Goal: Contribute content

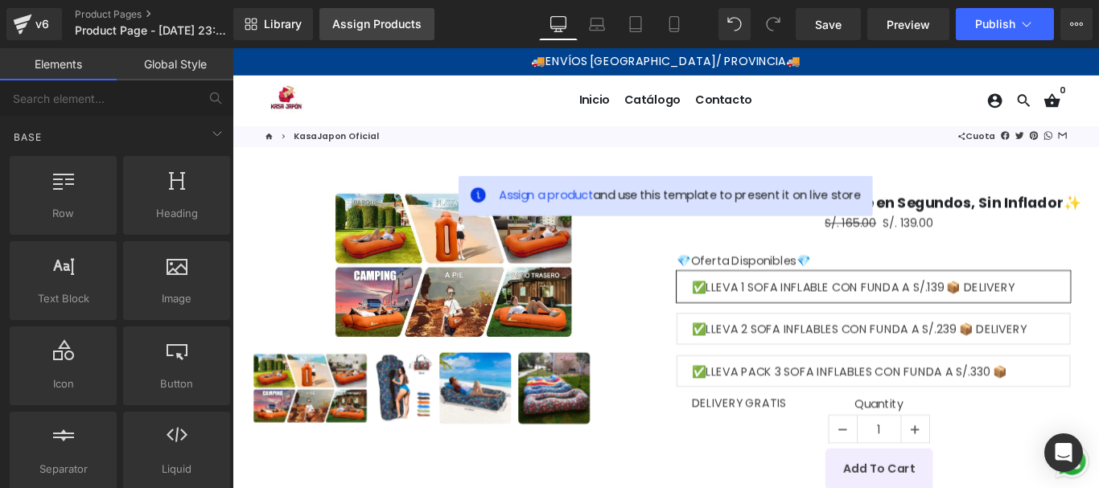
click at [397, 27] on div "Assign Products" at bounding box center [376, 24] width 89 height 13
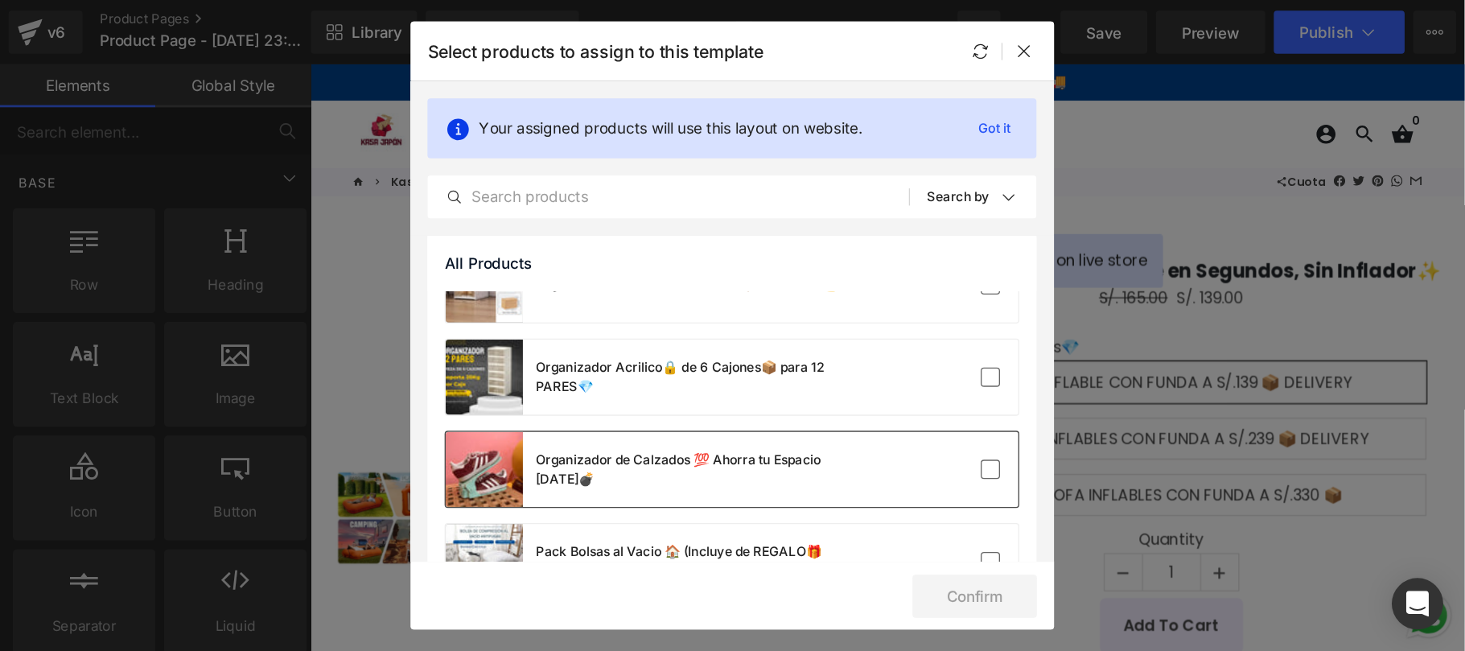
scroll to position [322, 0]
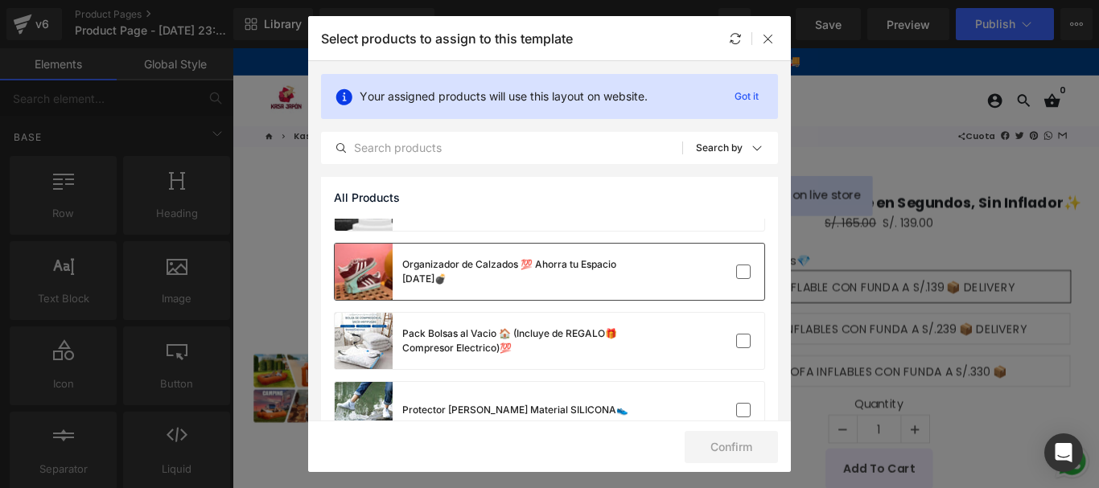
click at [604, 278] on div "Organizador de Calzados 💯 Ahorra tu Espacio [DATE]💣" at bounding box center [522, 271] width 241 height 29
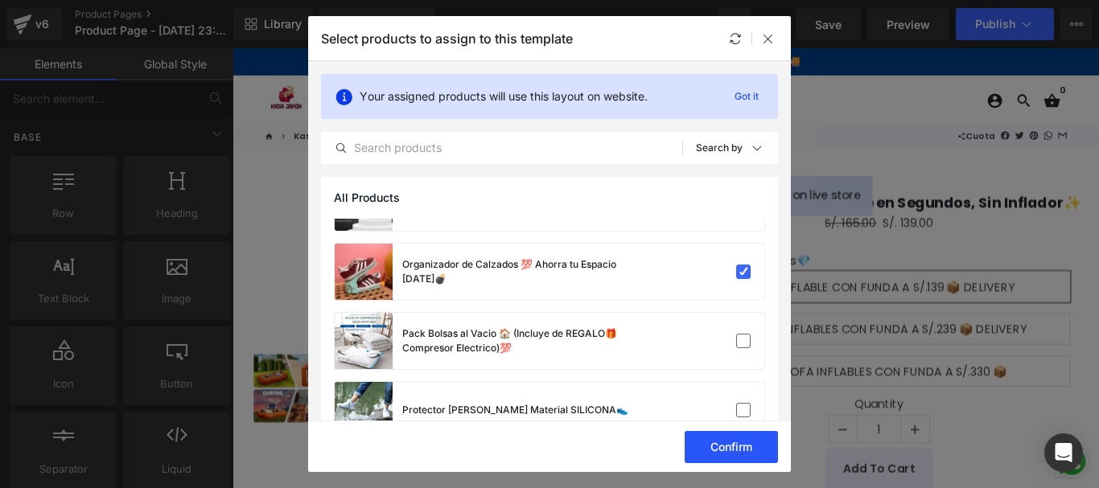
click at [746, 438] on button "Confirm" at bounding box center [731, 447] width 93 height 32
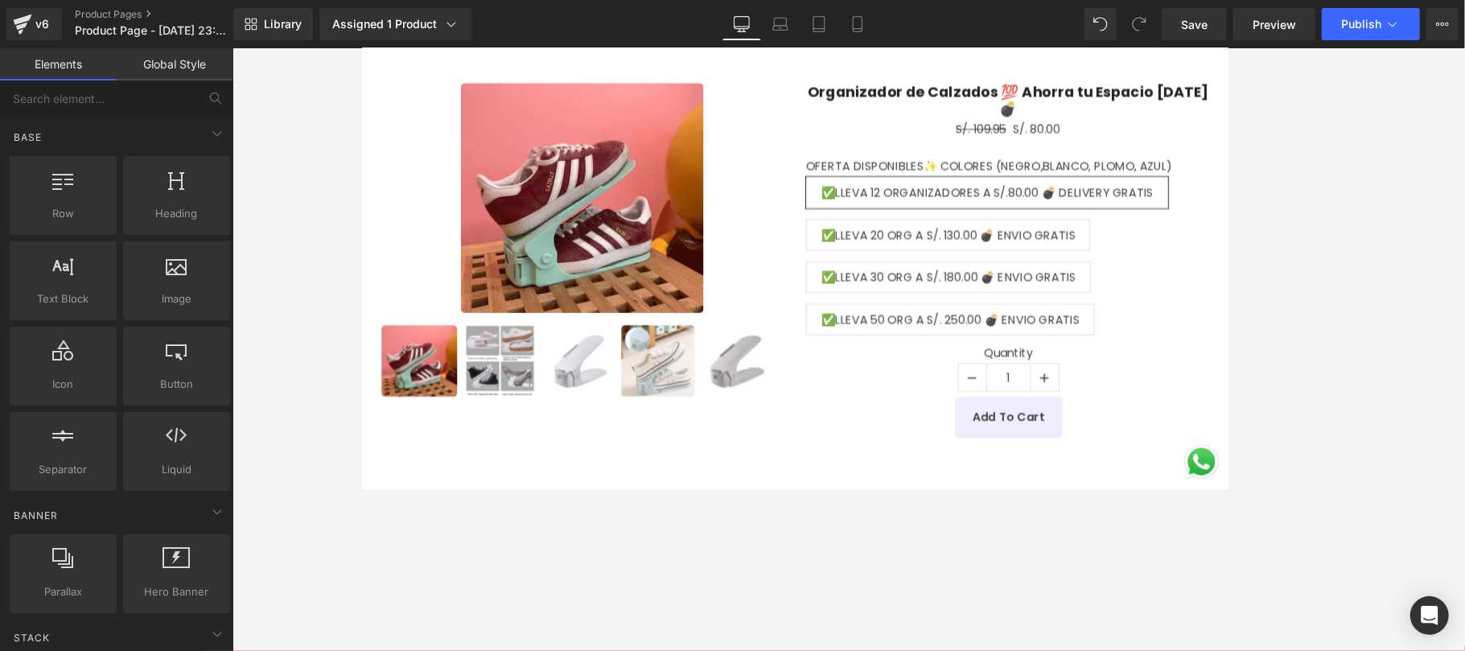
scroll to position [14, 0]
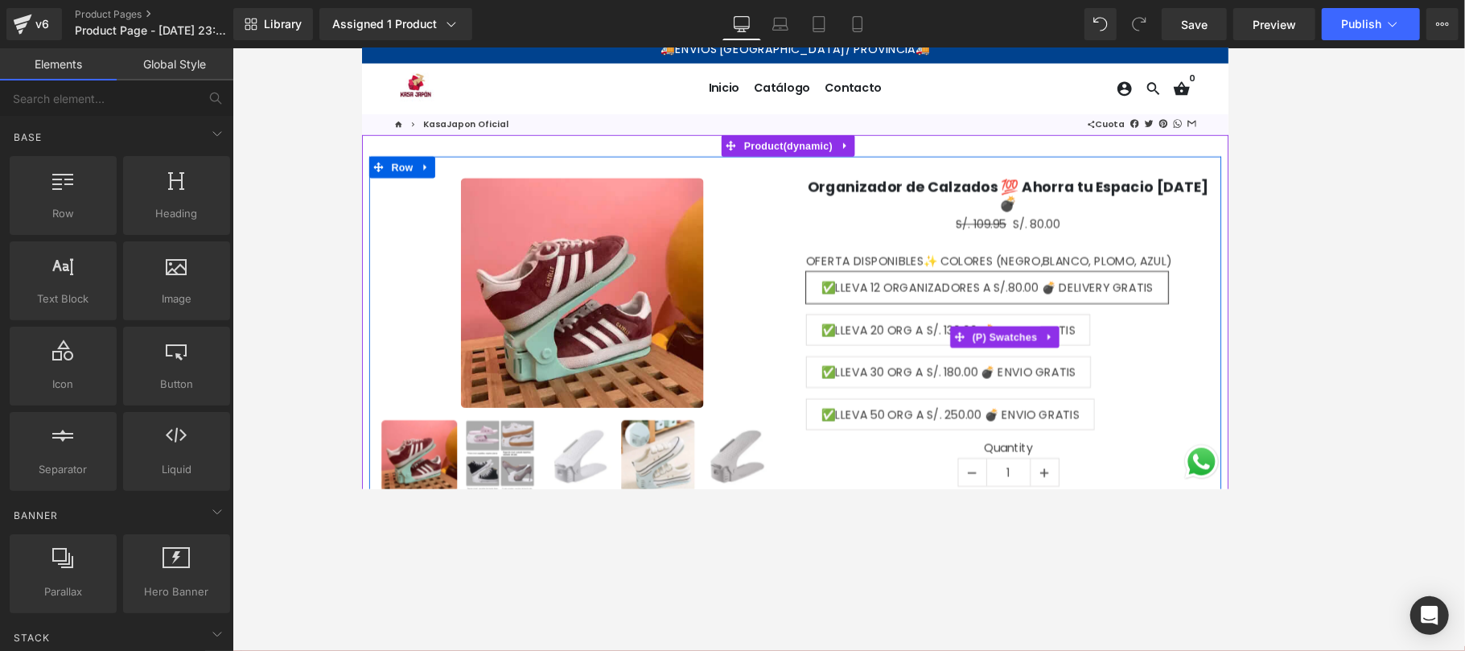
click at [984, 353] on span "✅LLEVA 20 ORG A S/. 130.00 💣 ENVIO GRATIS" at bounding box center [1020, 364] width 286 height 34
click at [984, 394] on span "✅LLEVA 30 ORG A S/. 180.00 💣 ENVIO GRATIS" at bounding box center [1020, 411] width 286 height 34
click at [991, 423] on div "OFERTA DISPONIBLES✨ COLORES (NEGRO,BLANCO, PLOMO, AZUL) ✅LLEVA 12 ORGANIZADORES…" at bounding box center [1087, 383] width 455 height 209
click at [994, 452] on span "✅LLEVA 50 ORG A S/. 250.00 💣 ENVIO GRATIS" at bounding box center [1022, 459] width 290 height 34
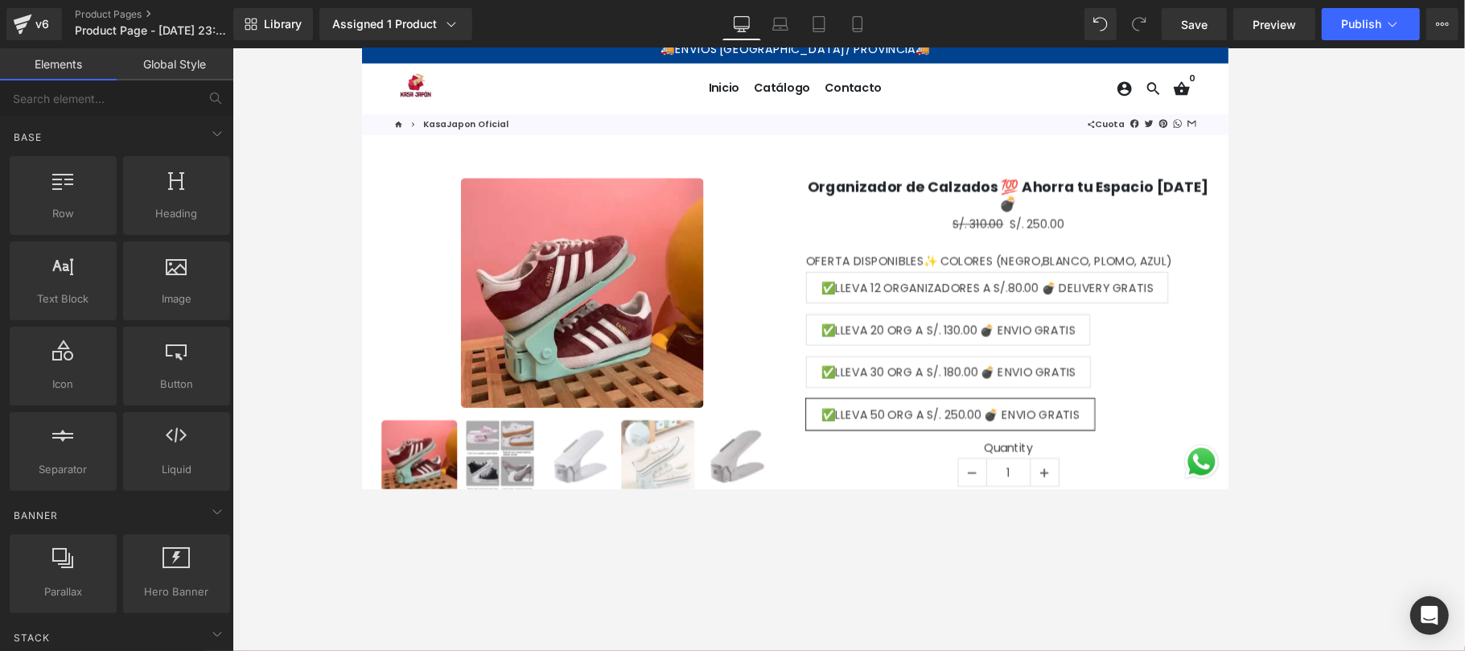
scroll to position [0, 0]
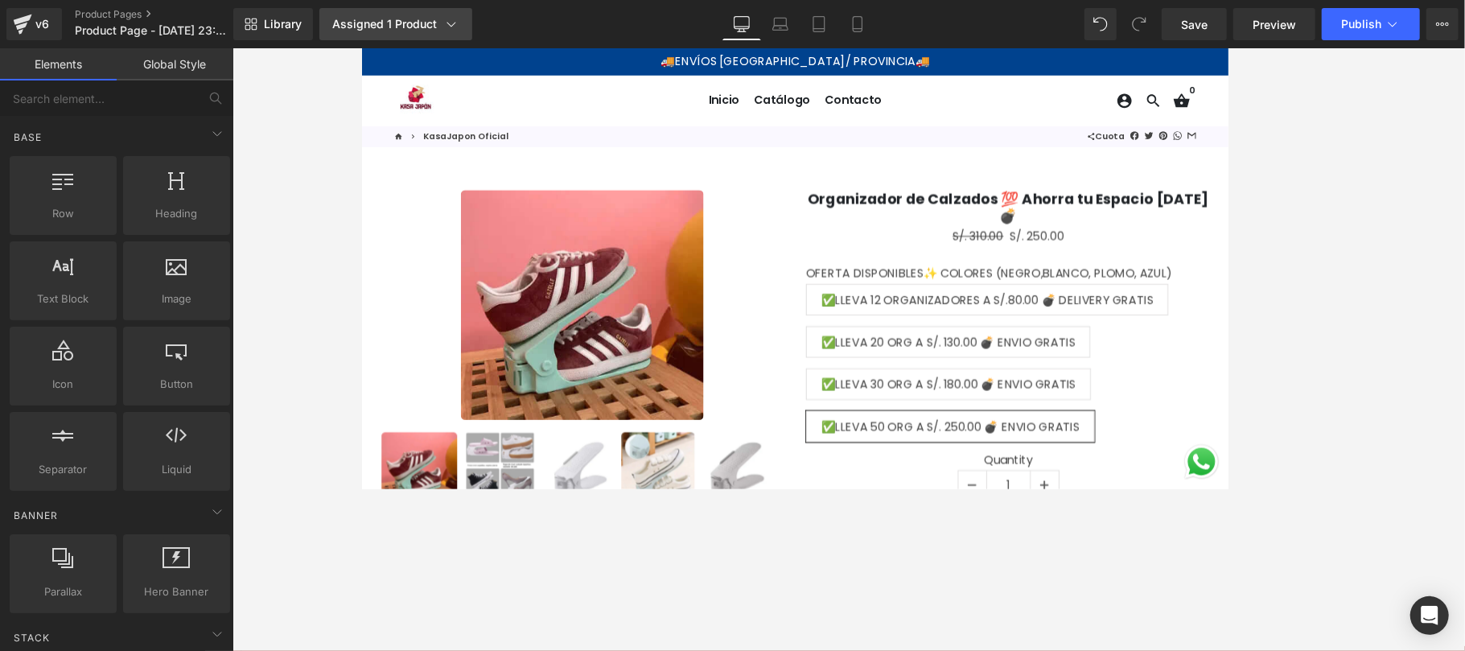
click at [370, 21] on div "Assigned 1 Product" at bounding box center [395, 24] width 127 height 16
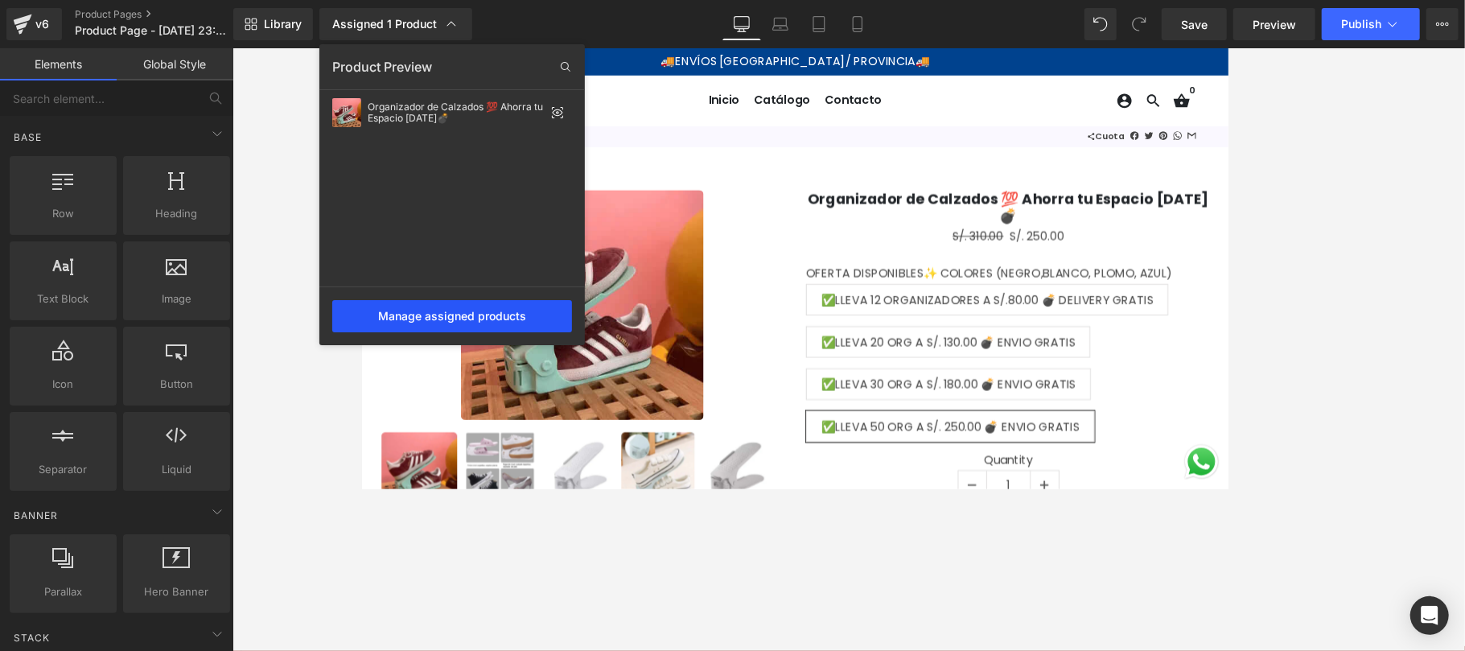
click at [459, 325] on div "Manage assigned products" at bounding box center [452, 316] width 240 height 32
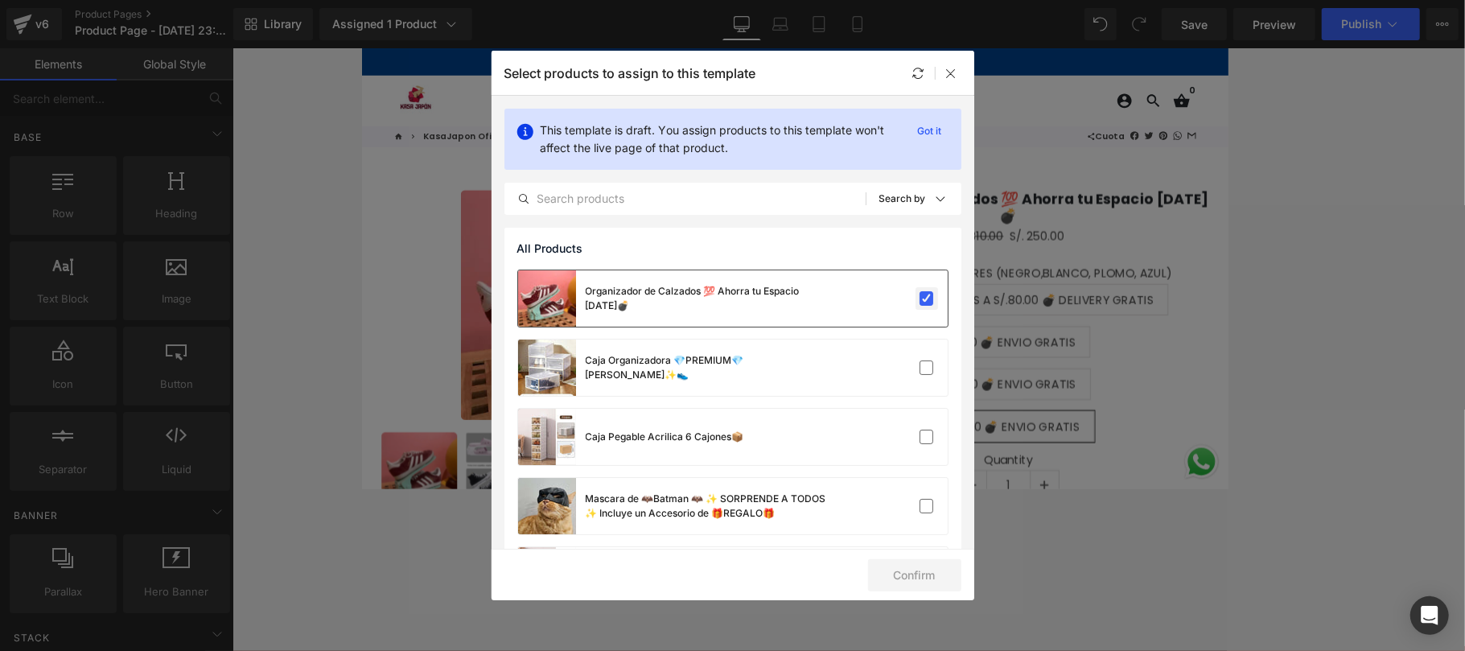
click at [920, 298] on label at bounding box center [927, 298] width 14 height 14
click at [927, 298] on input "checkbox" at bounding box center [927, 298] width 0 height 0
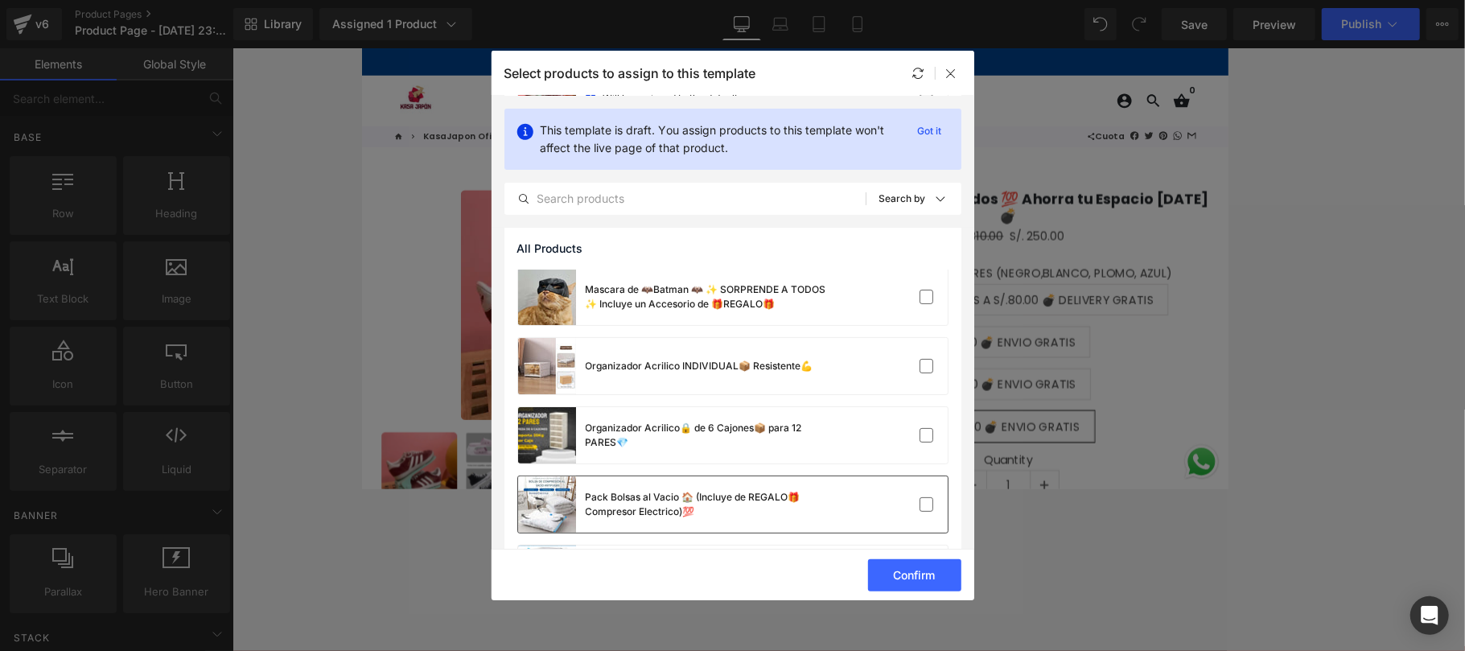
scroll to position [316, 0]
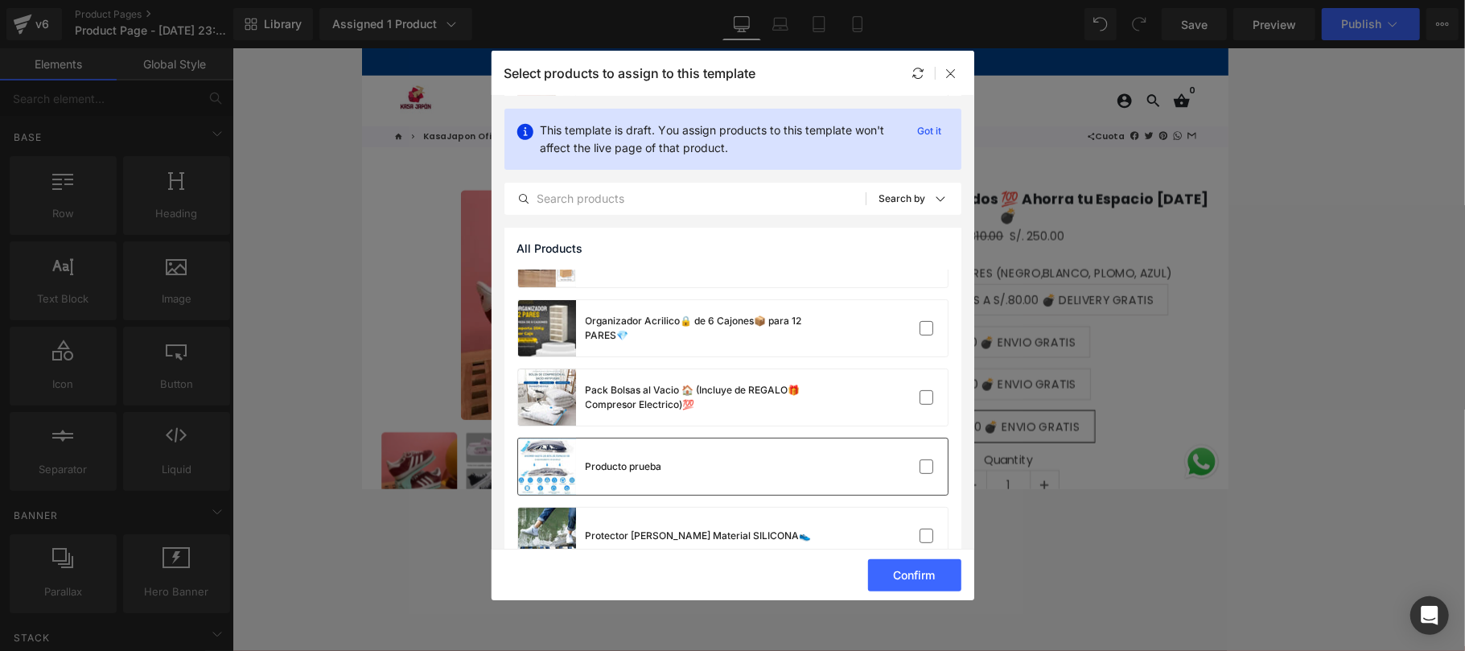
click at [825, 467] on div "Producto prueba" at bounding box center [733, 466] width 430 height 56
click at [944, 488] on button "Confirm" at bounding box center [914, 575] width 93 height 32
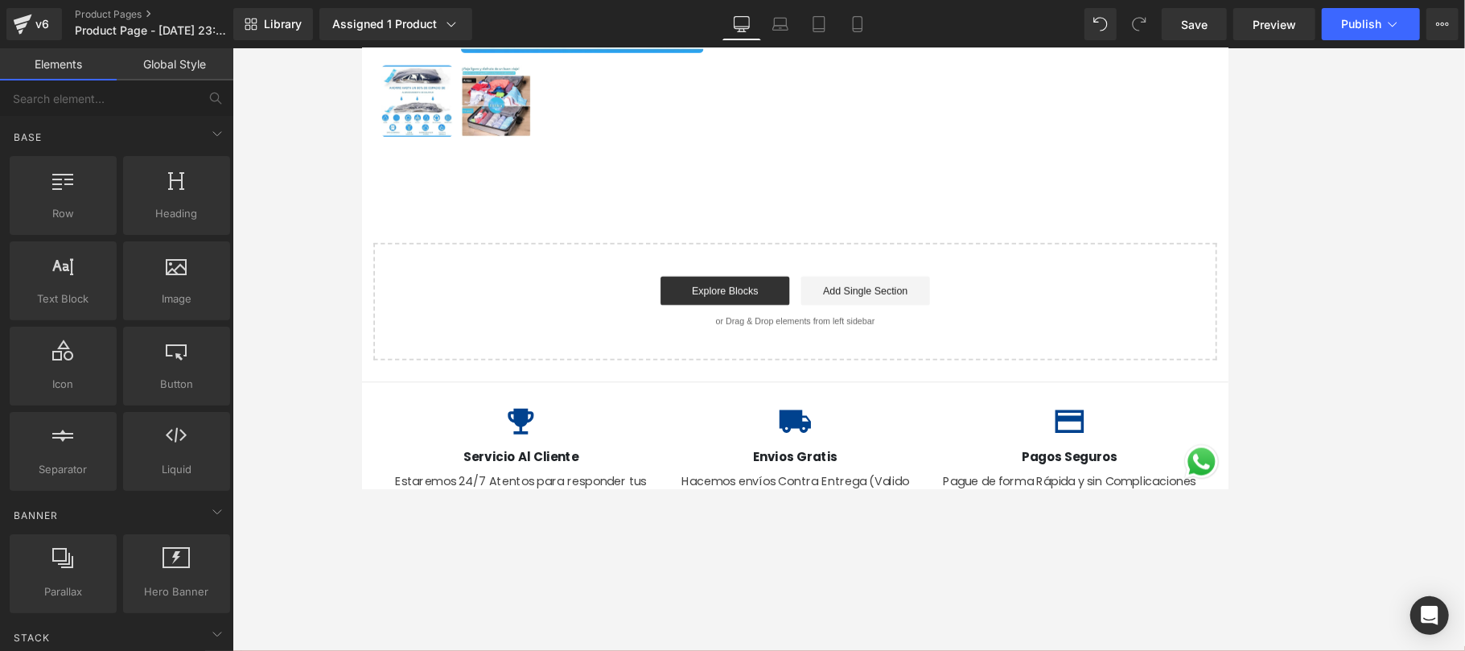
scroll to position [319, 0]
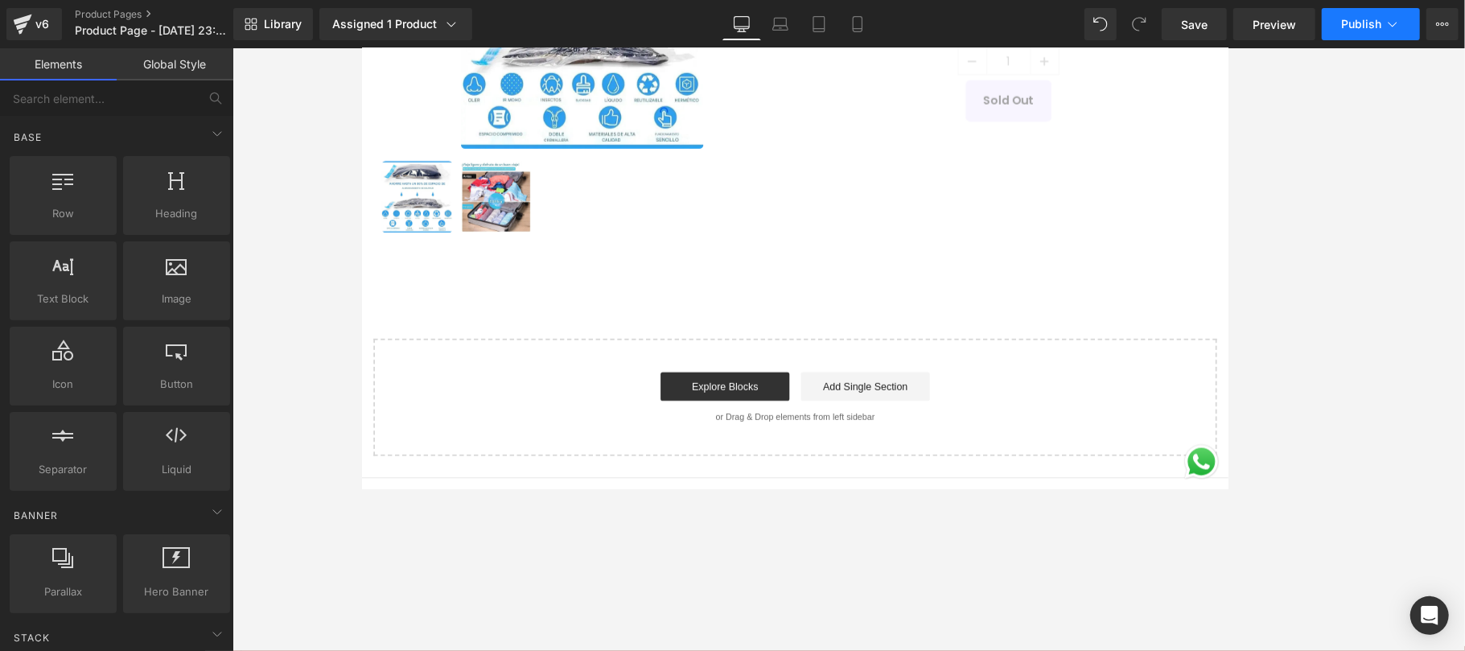
click at [1098, 24] on icon at bounding box center [1393, 24] width 16 height 16
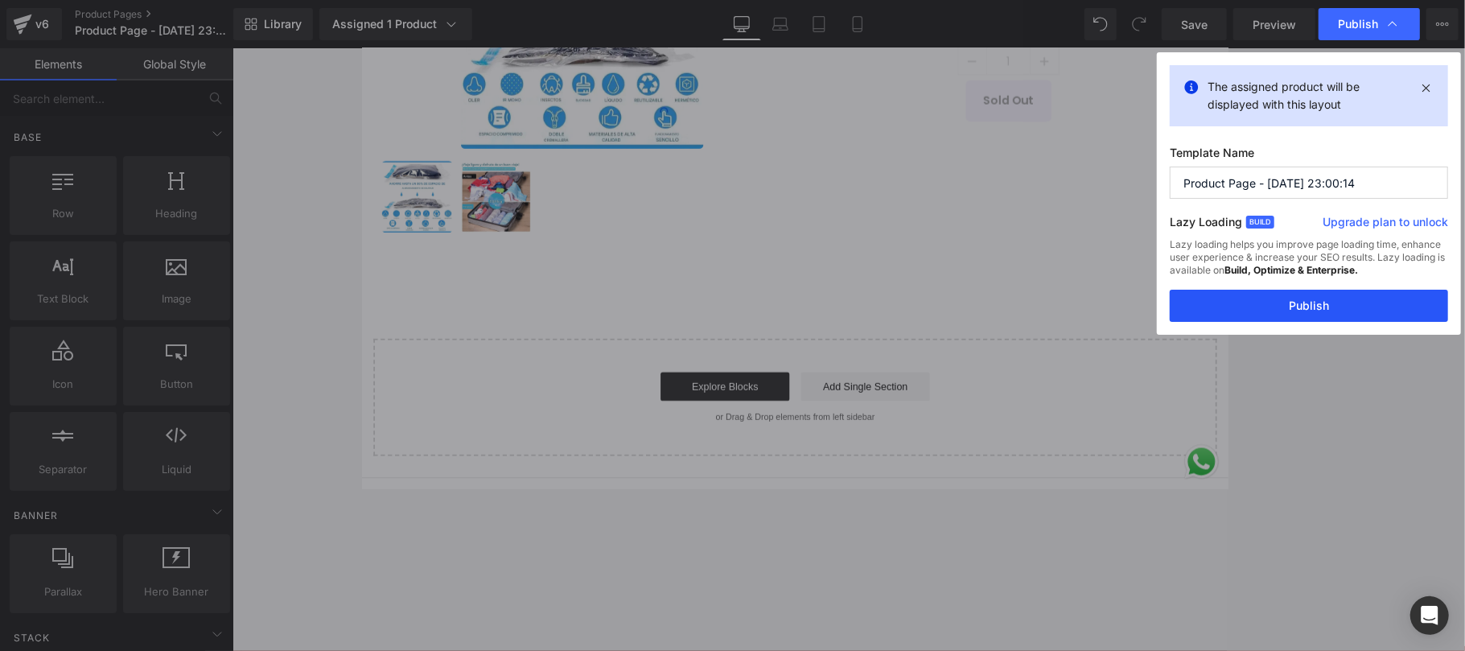
click at [1098, 316] on button "Publish" at bounding box center [1309, 306] width 278 height 32
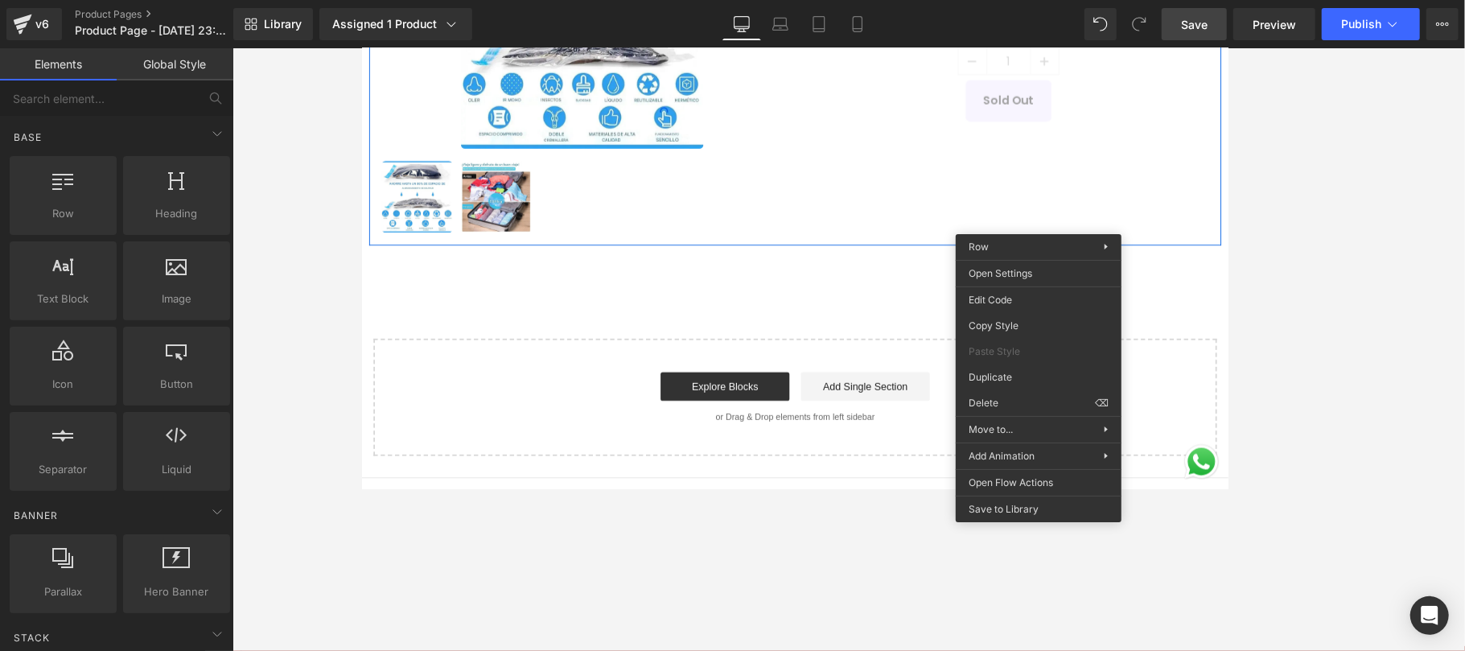
click at [1098, 19] on span "Save" at bounding box center [1194, 24] width 27 height 17
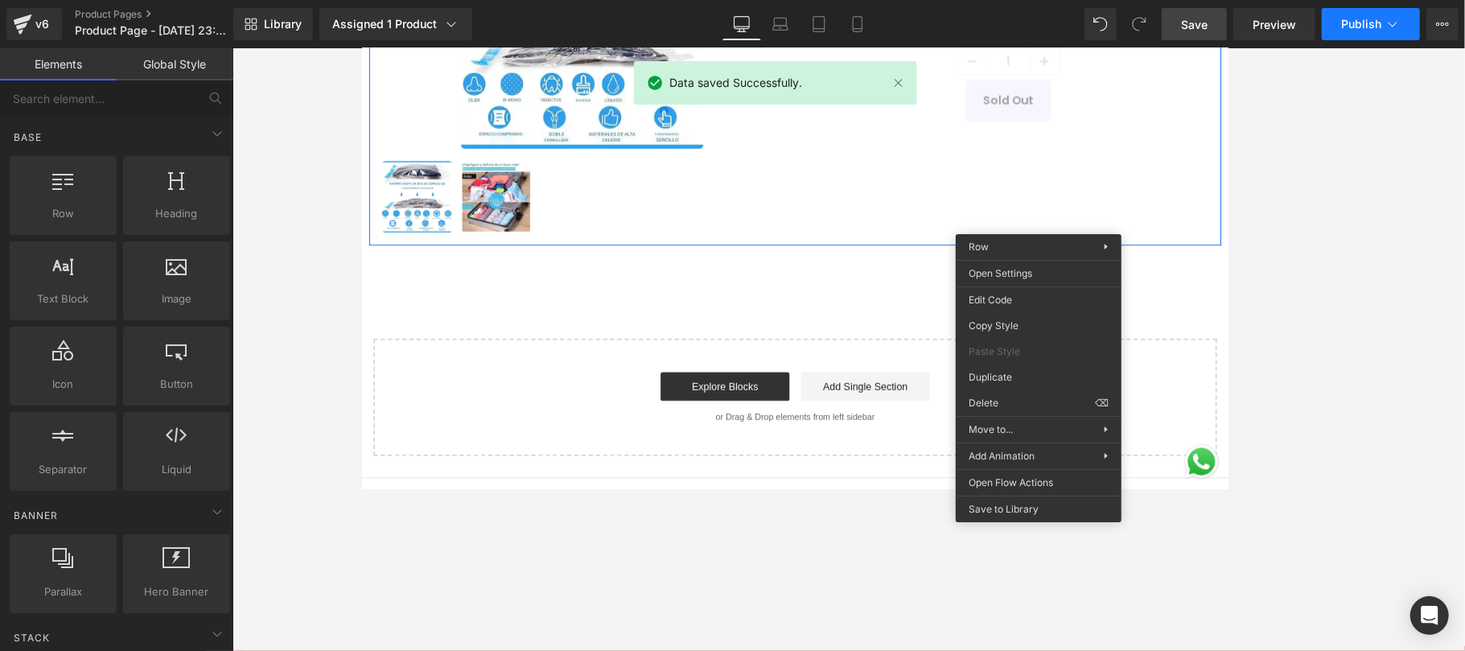
click at [1098, 19] on span "Publish" at bounding box center [1361, 24] width 40 height 13
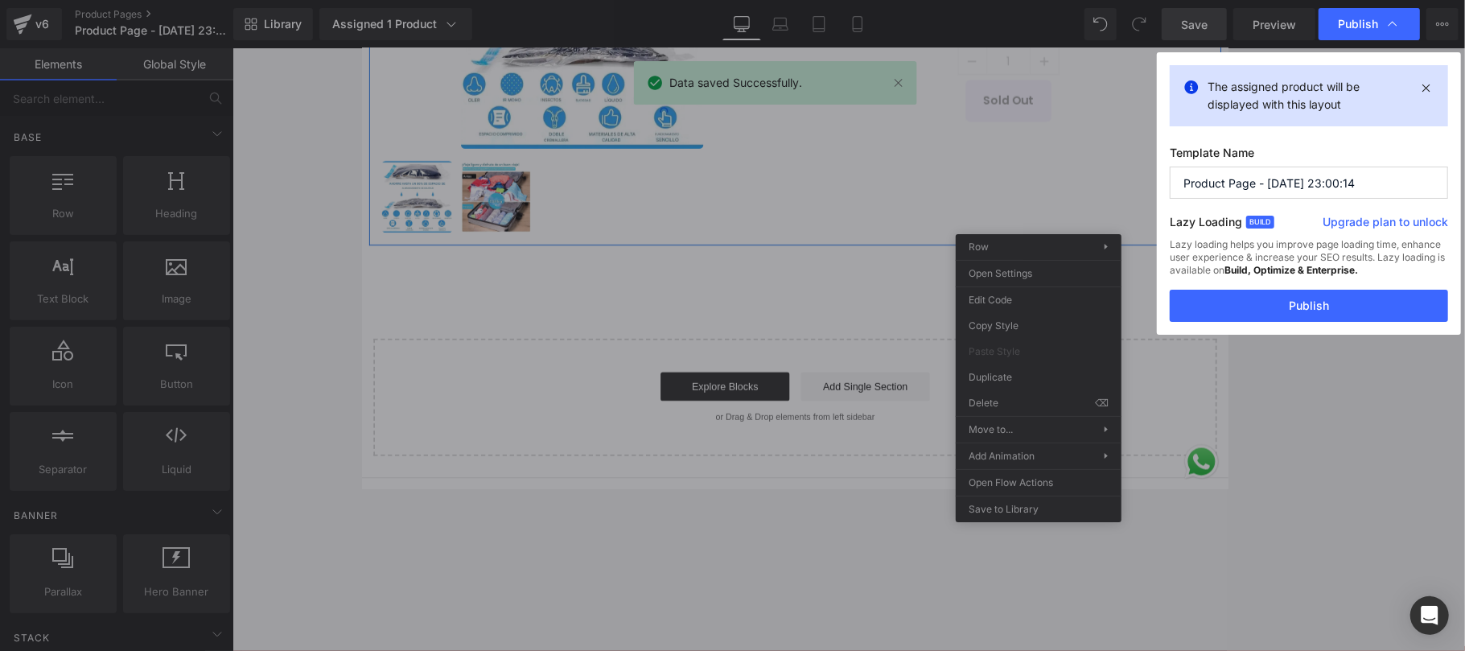
click at [1098, 187] on input "Product Page - [DATE] 23:00:14" at bounding box center [1309, 183] width 278 height 32
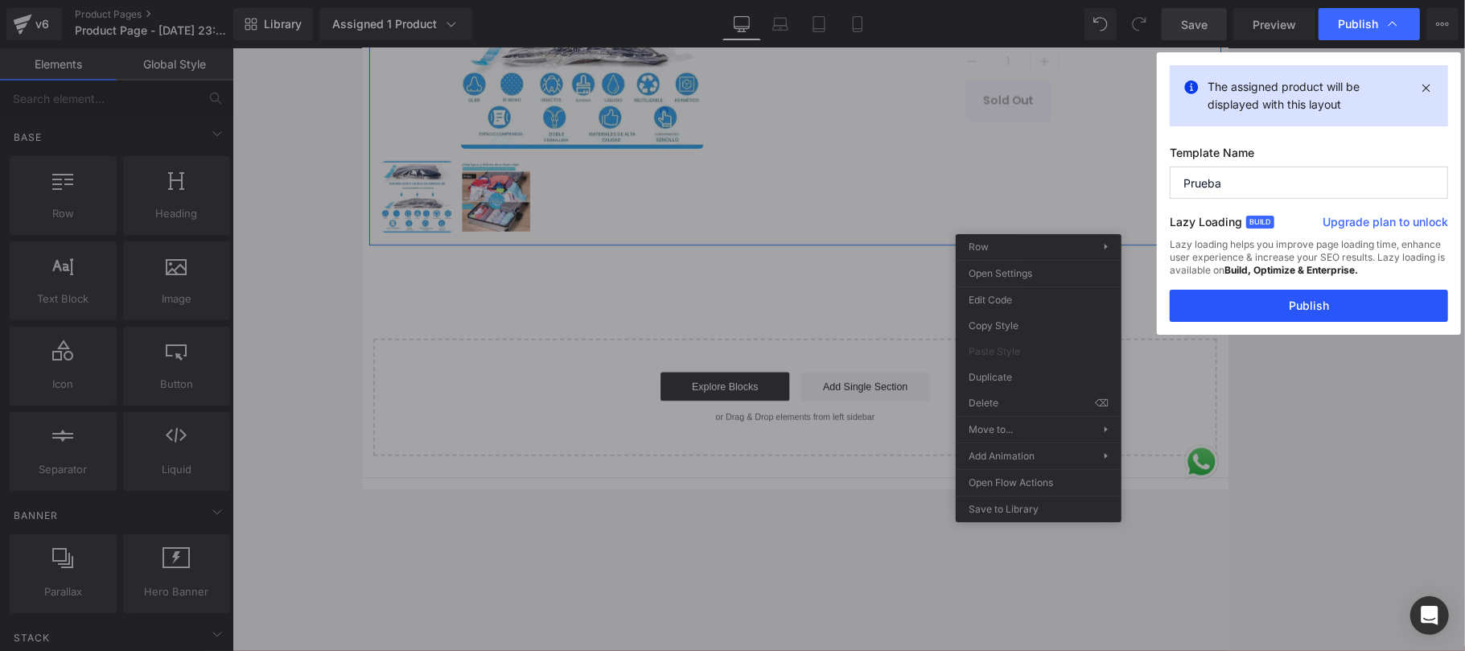
type input "Prueba"
click at [1098, 301] on button "Publish" at bounding box center [1309, 306] width 278 height 32
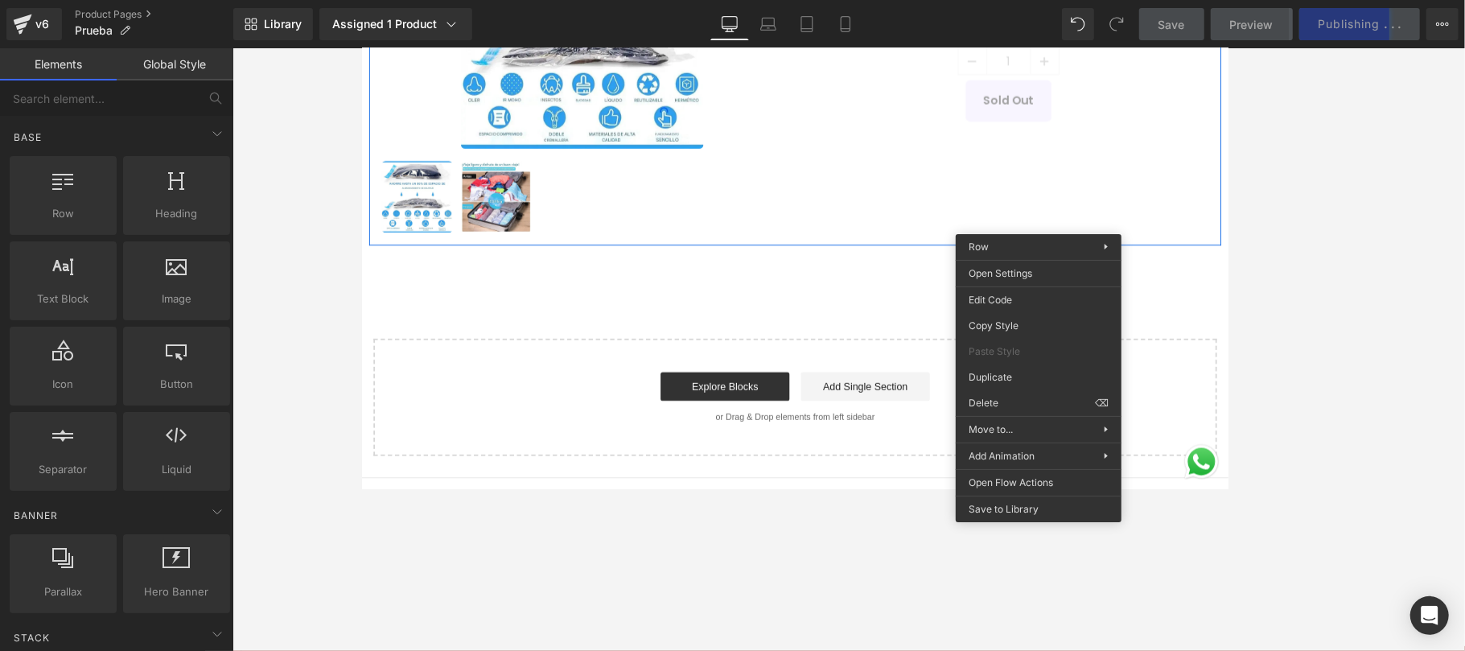
click at [1098, 265] on div at bounding box center [848, 349] width 1232 height 603
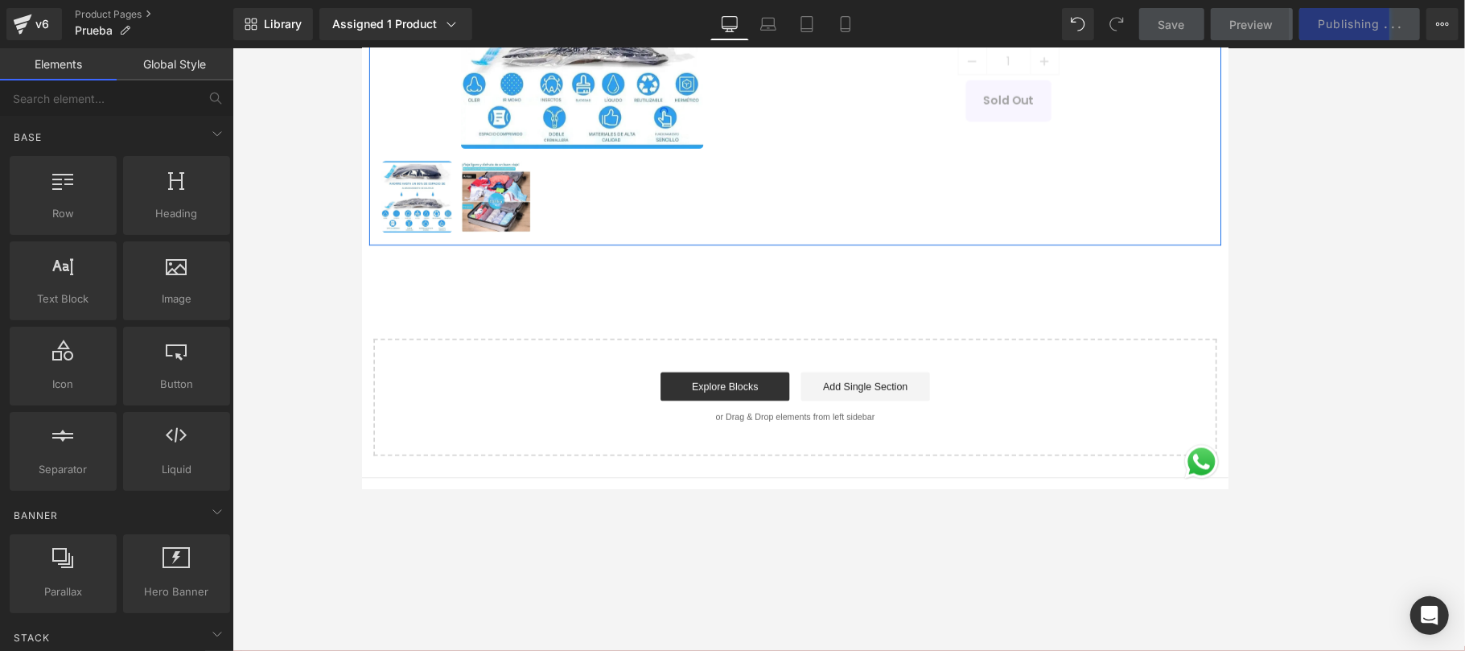
click at [850, 326] on div "Sale Off (P) Image (P) Image List Producto prueba (P) Title S/. 0 S/. 0.00 Title" at bounding box center [847, 172] width 973 height 666
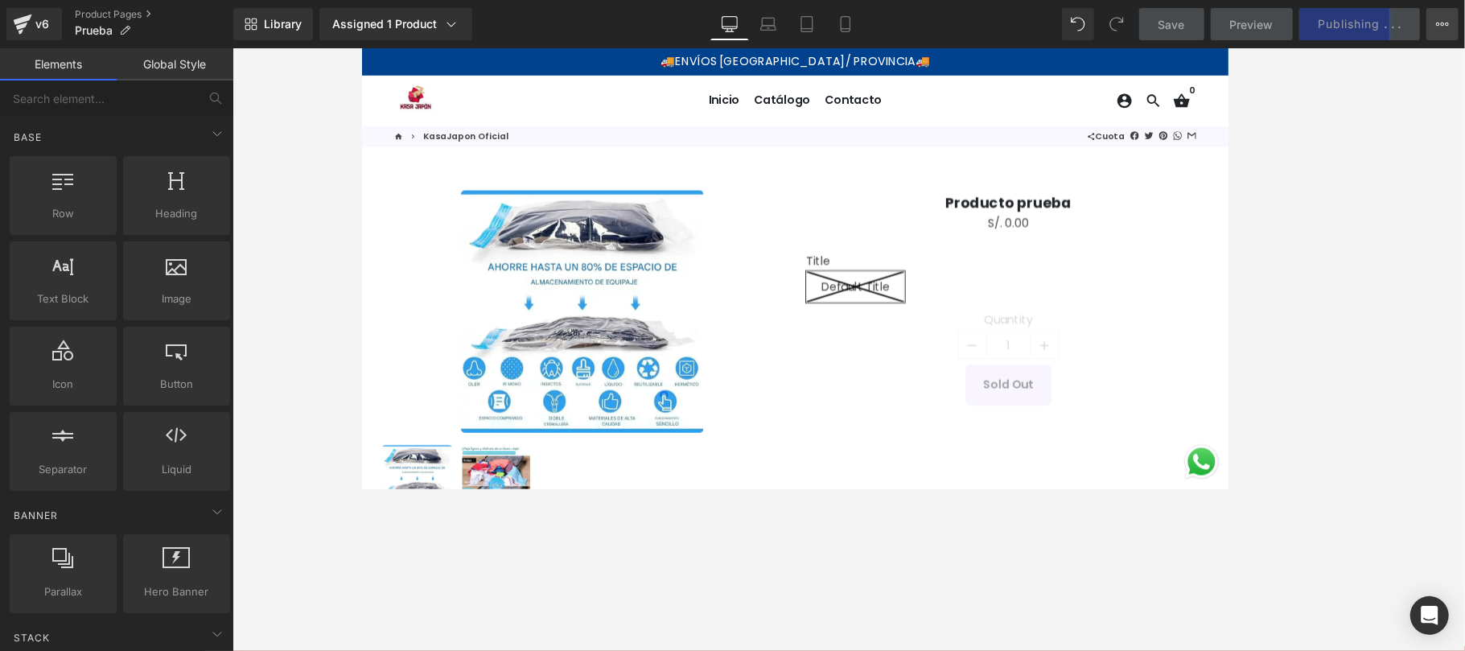
click at [1098, 21] on icon at bounding box center [1442, 24] width 13 height 13
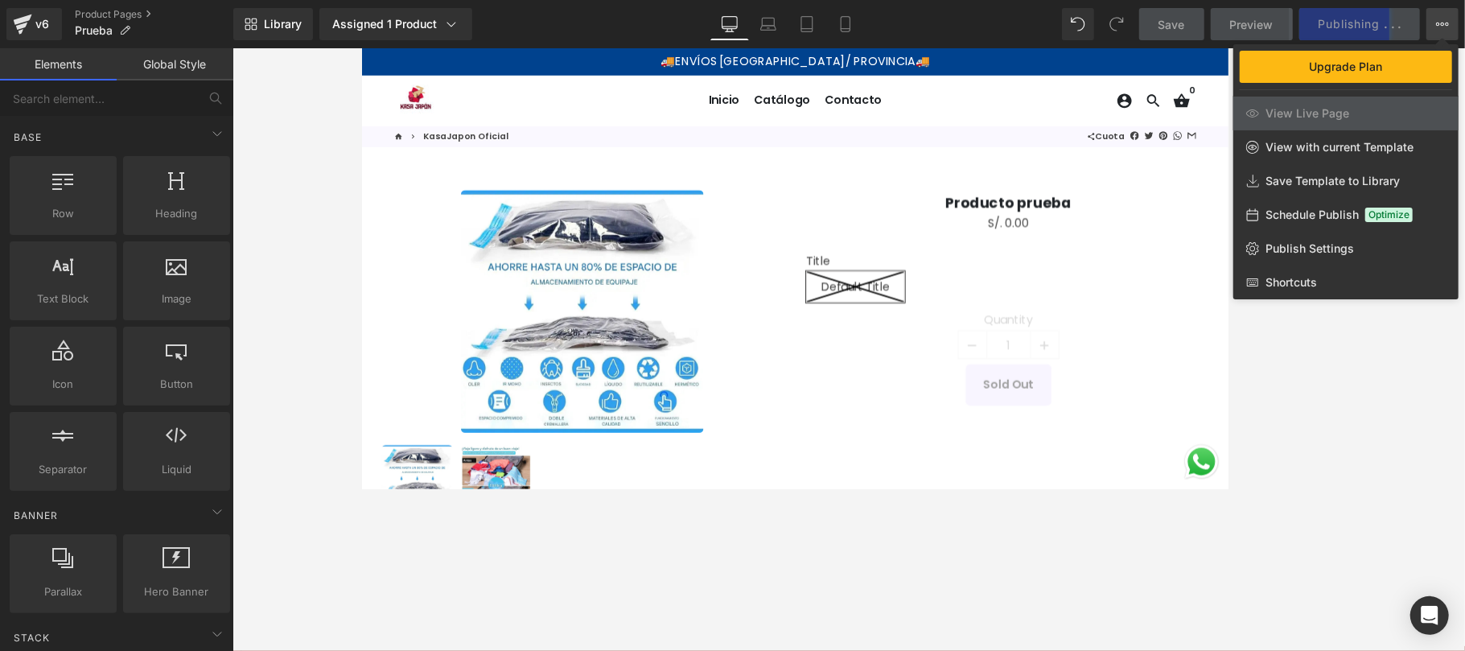
click at [1098, 23] on icon at bounding box center [1443, 24] width 4 height 3
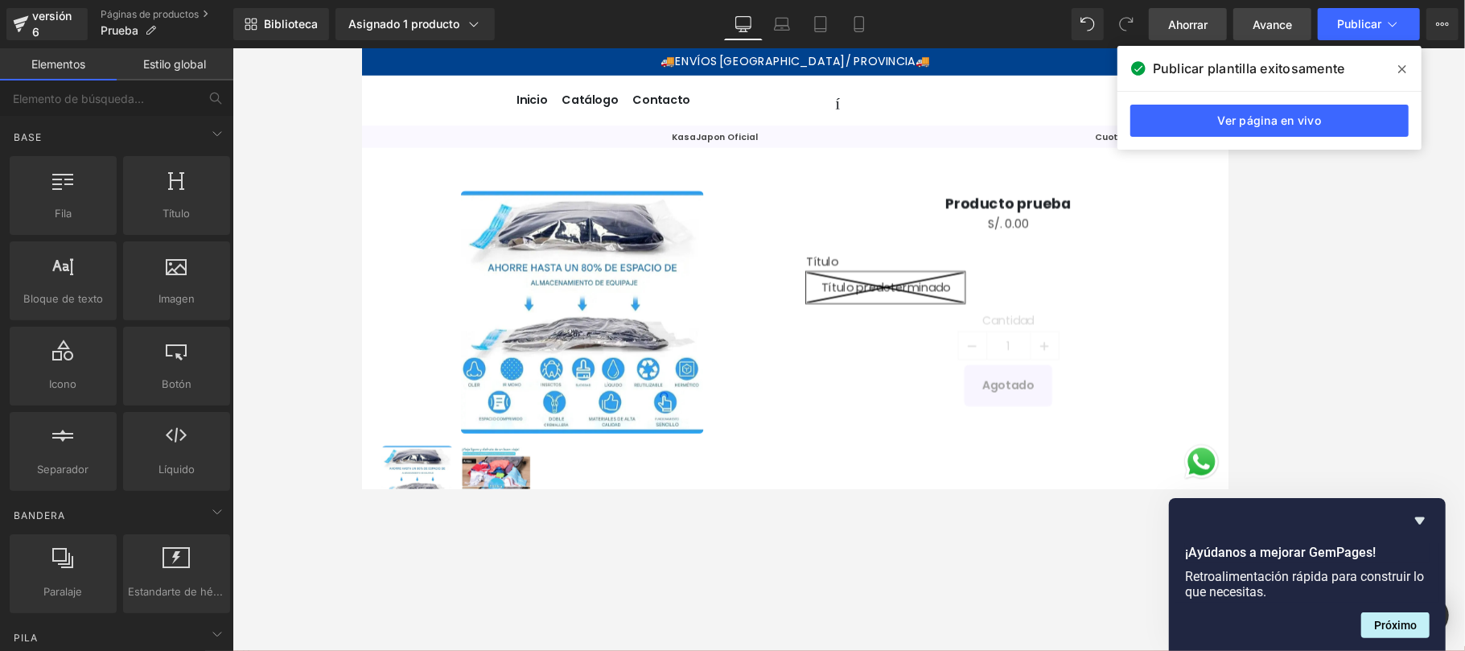
click at [1098, 24] on font "Avance" at bounding box center [1272, 25] width 39 height 14
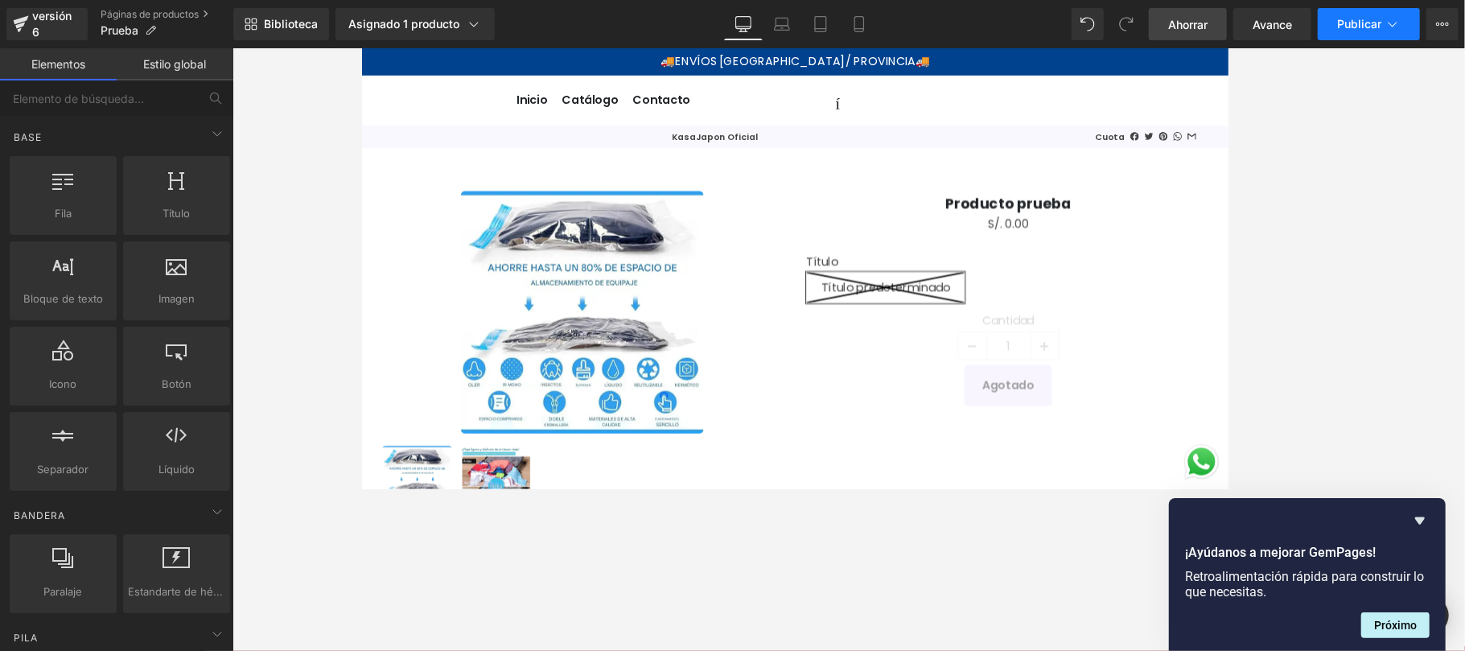
click at [1098, 30] on font "Publicar" at bounding box center [1359, 24] width 44 height 14
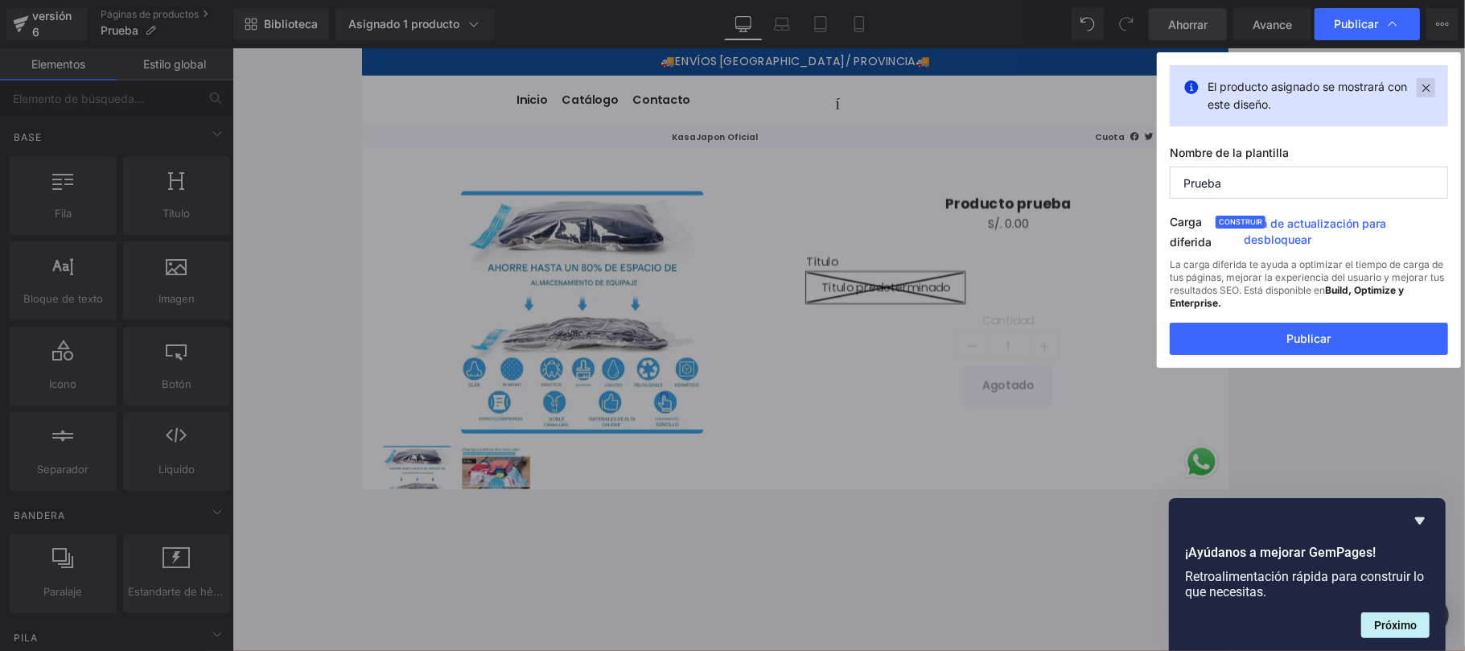
click at [1098, 91] on icon at bounding box center [1426, 87] width 19 height 19
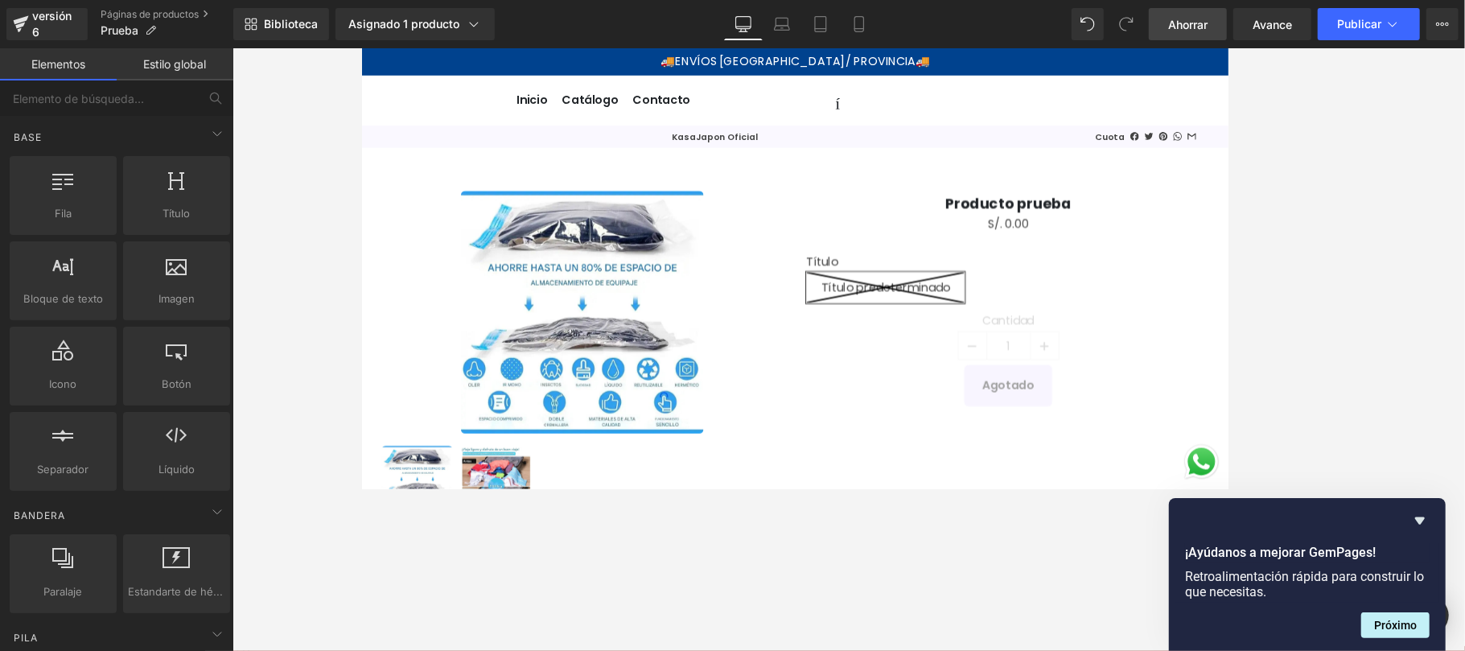
drag, startPoint x: 1438, startPoint y: 457, endPoint x: 1430, endPoint y: 454, distance: 9.4
click at [1098, 23] on font "Ahorrar" at bounding box center [1187, 25] width 39 height 14
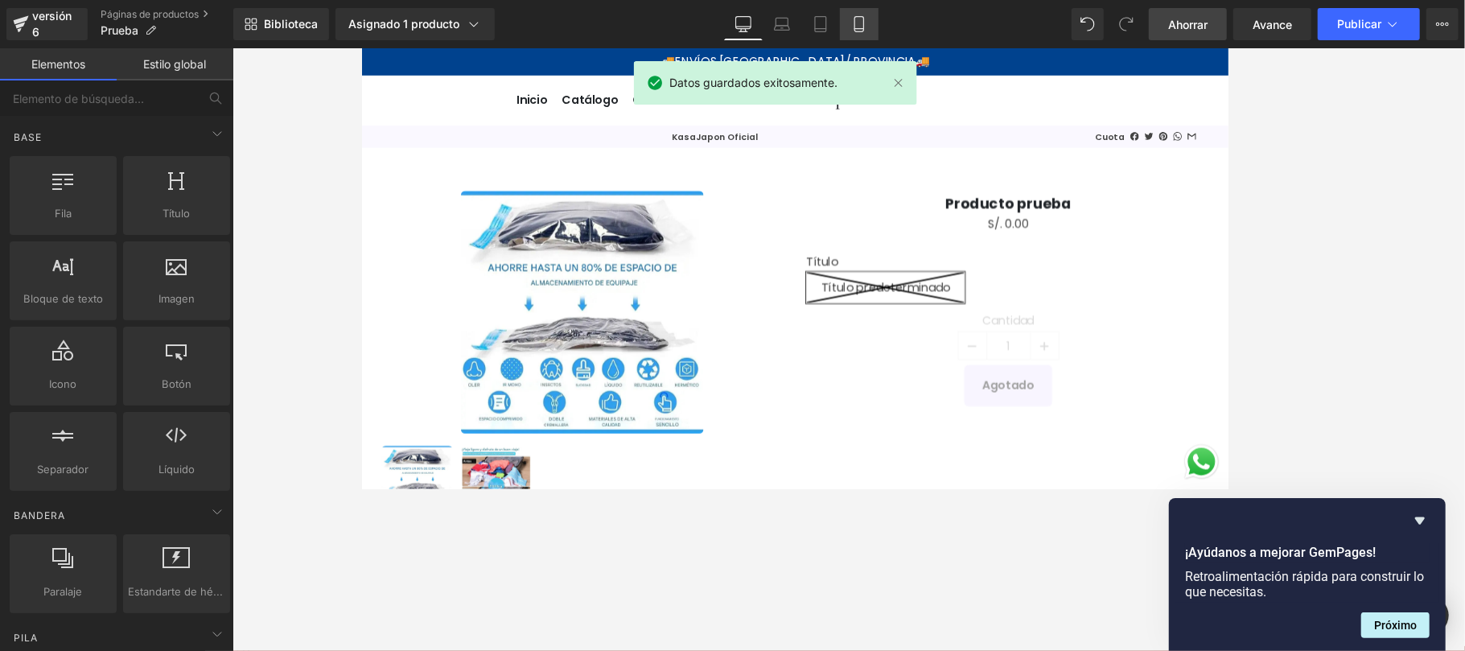
click at [861, 23] on icon at bounding box center [859, 24] width 16 height 16
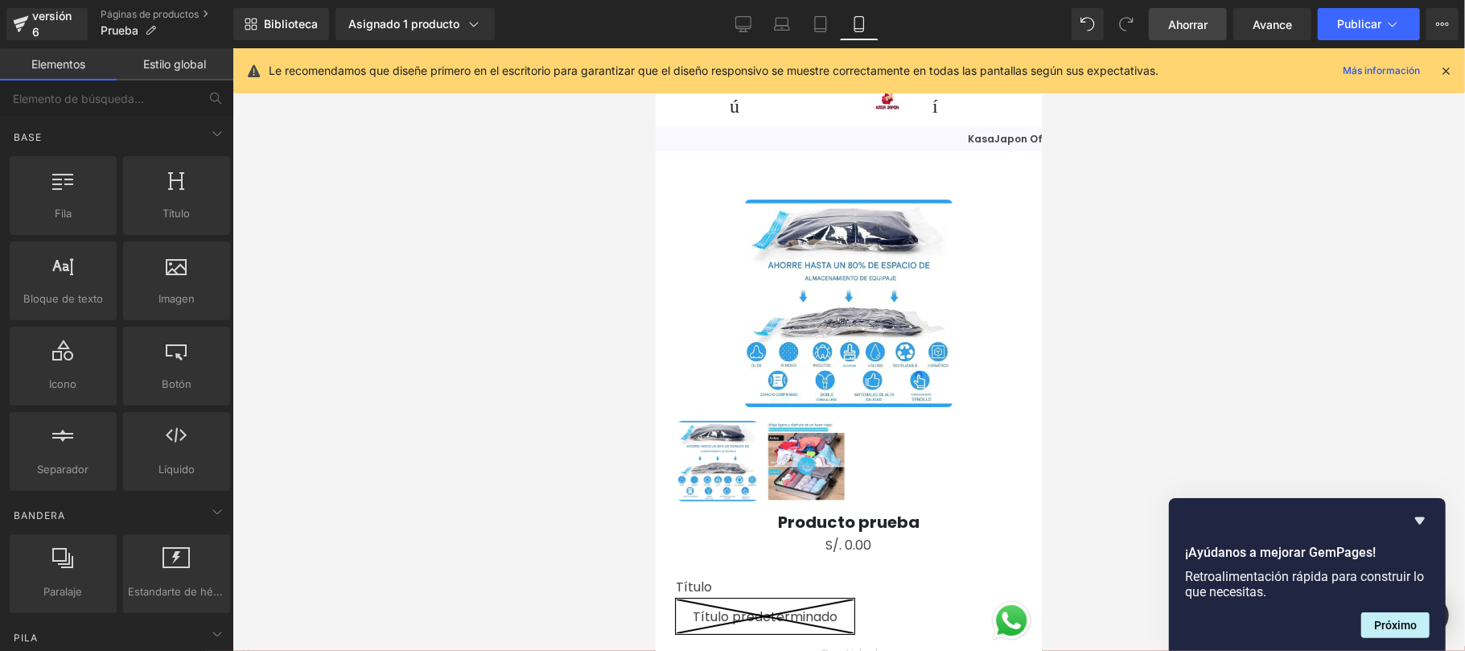
click at [1098, 74] on icon at bounding box center [1445, 71] width 14 height 14
